Goal: Transaction & Acquisition: Purchase product/service

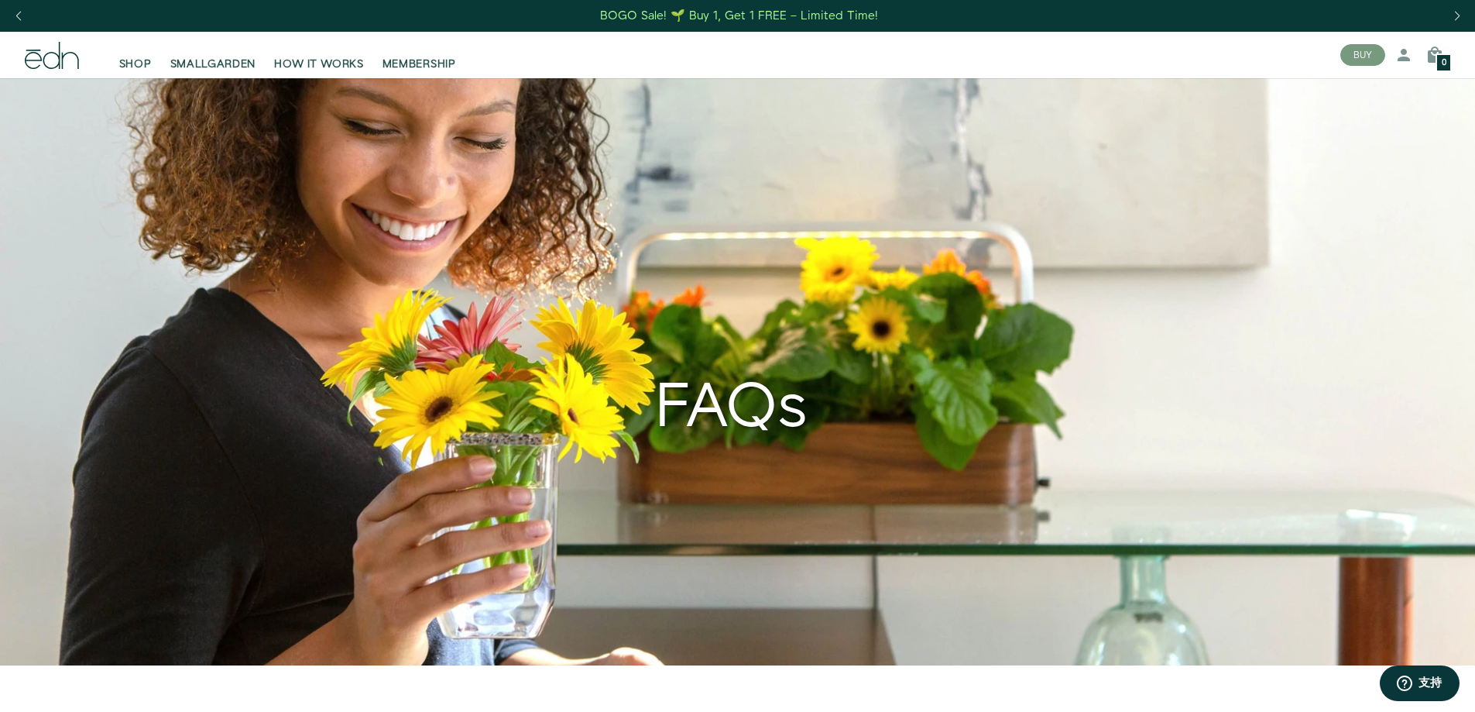
click at [50, 65] on icon at bounding box center [52, 55] width 54 height 27
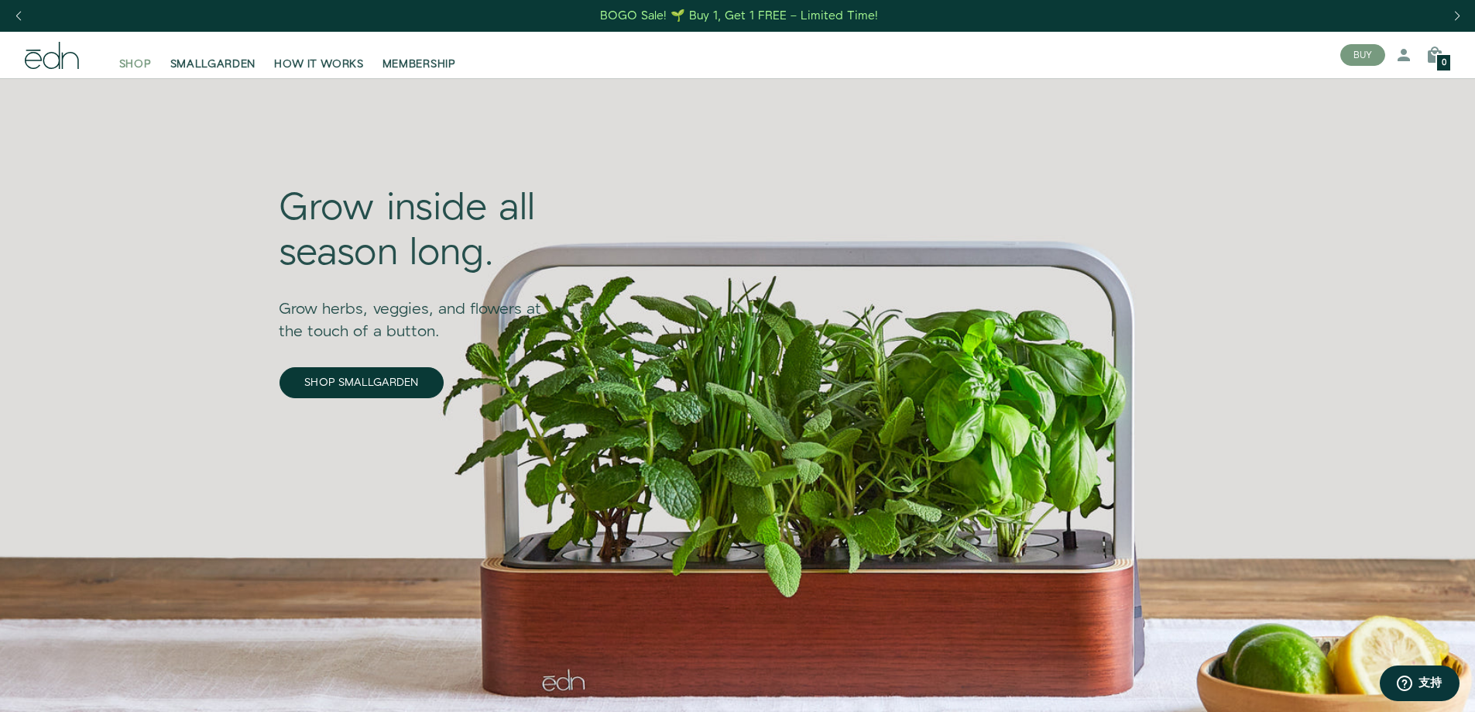
click at [131, 64] on span "SHOP" at bounding box center [135, 64] width 33 height 15
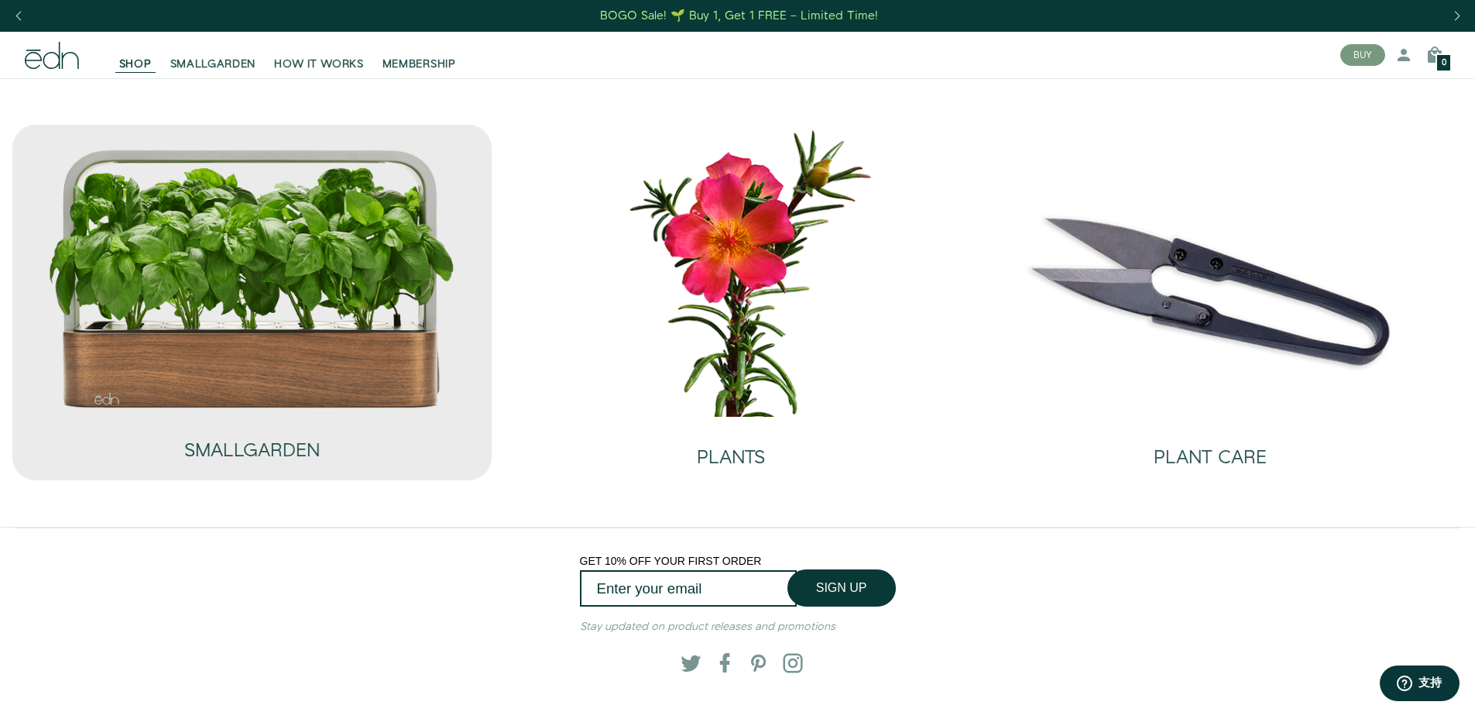
click at [288, 313] on img at bounding box center [251, 278] width 409 height 263
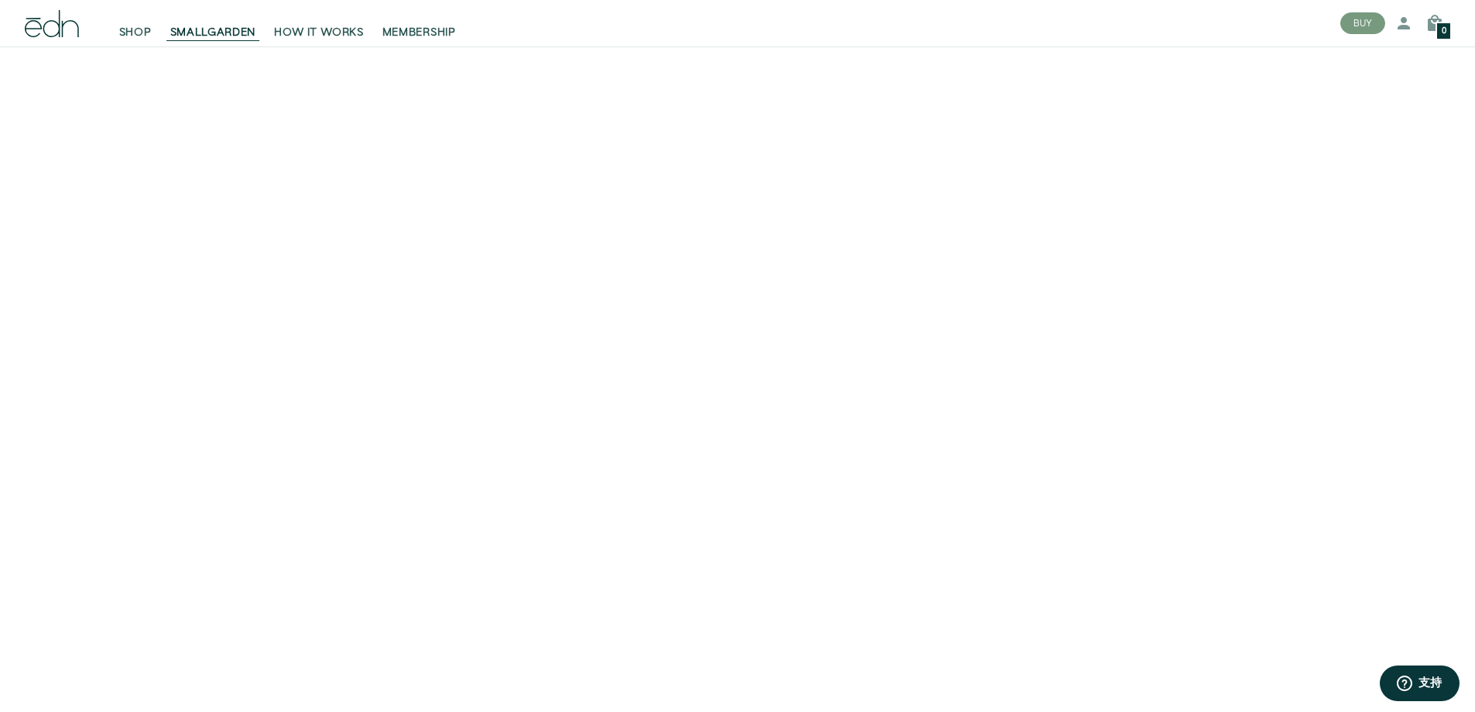
scroll to position [2564, 0]
